Goal: Information Seeking & Learning: Learn about a topic

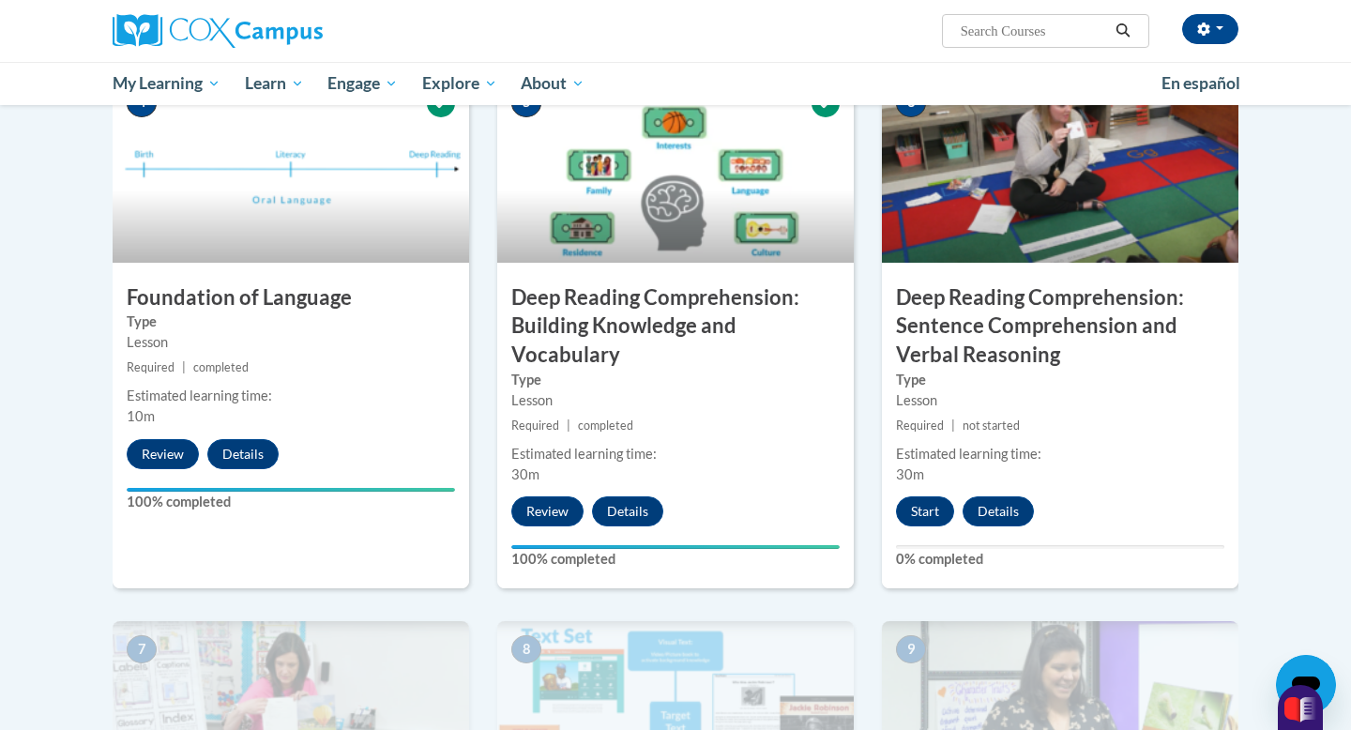
scroll to position [954, 0]
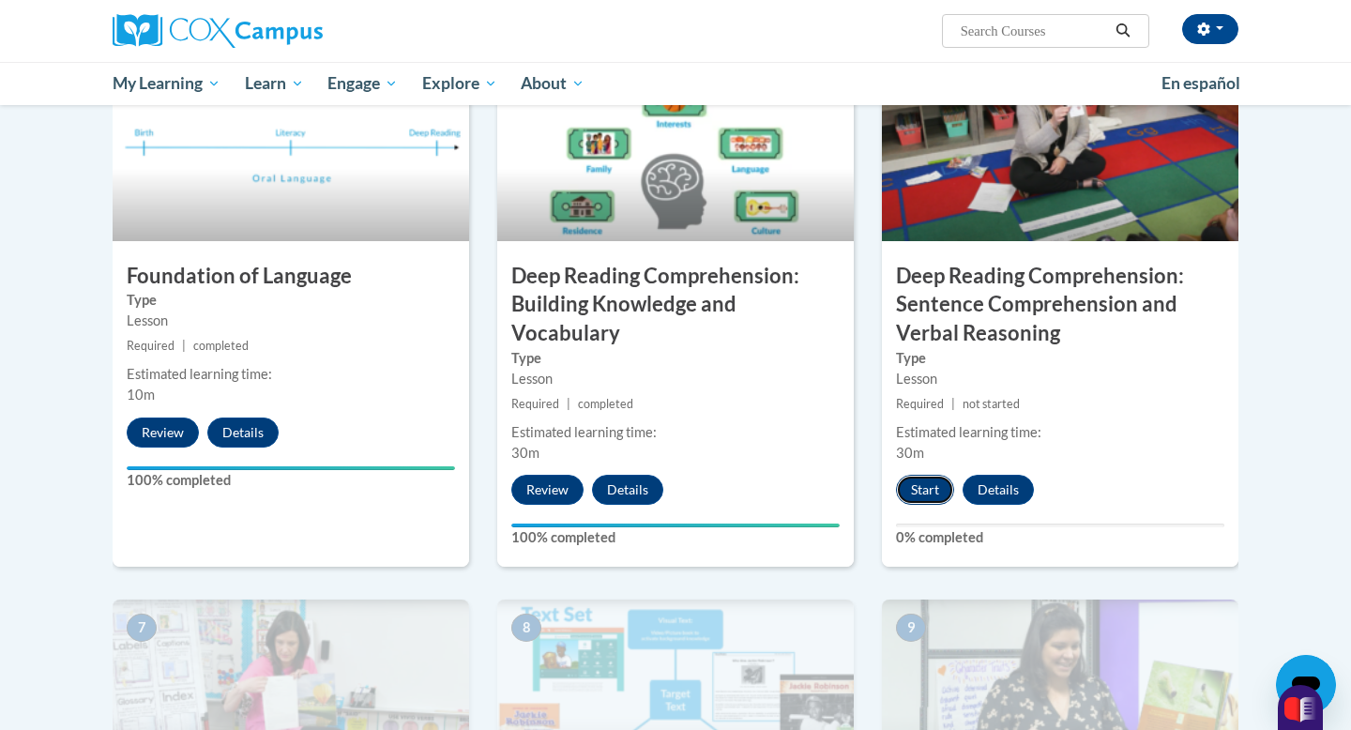
click at [922, 483] on button "Start" at bounding box center [925, 490] width 58 height 30
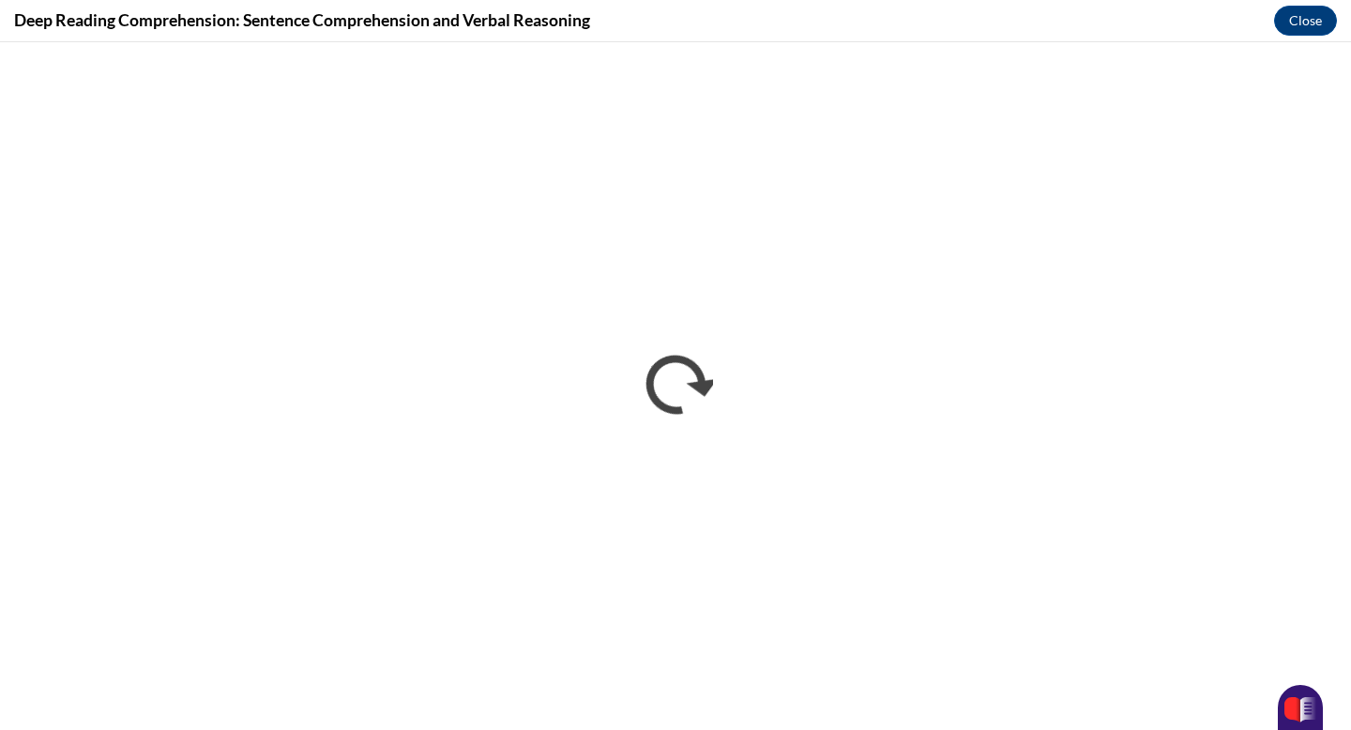
scroll to position [0, 0]
